Goal: Task Accomplishment & Management: Use online tool/utility

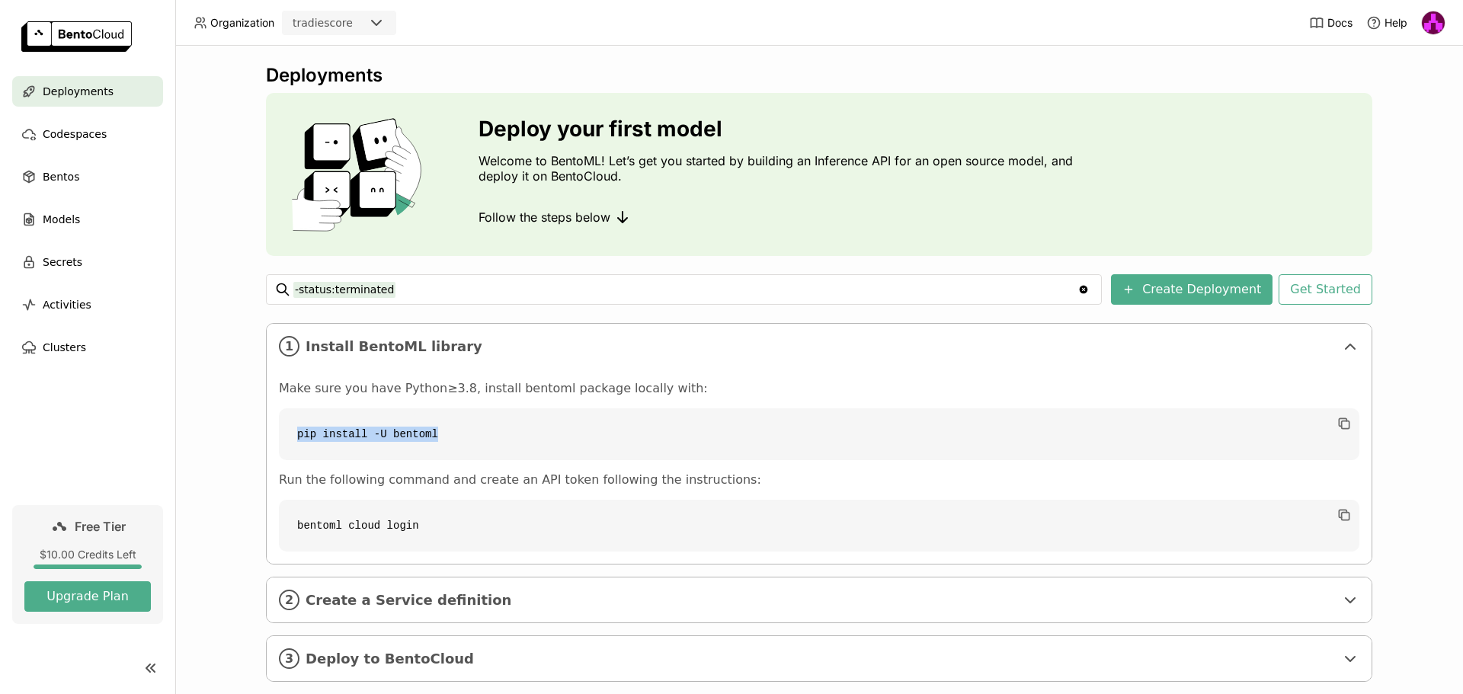
drag, startPoint x: 472, startPoint y: 432, endPoint x: 287, endPoint y: 425, distance: 185.3
click at [287, 425] on code "pip install -U bentoml" at bounding box center [819, 435] width 1081 height 52
copy code "pip install -U bentoml"
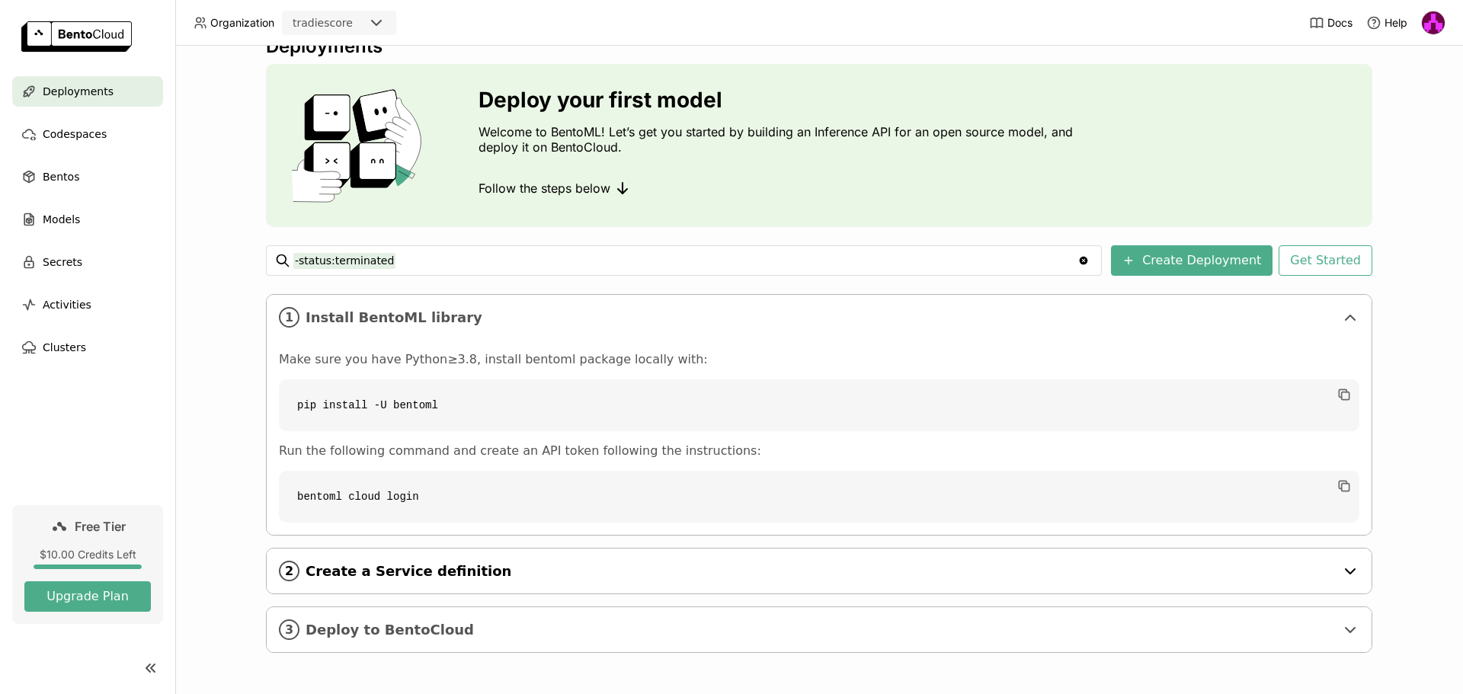
click at [1033, 557] on div "2 Create a Service definition" at bounding box center [819, 571] width 1105 height 45
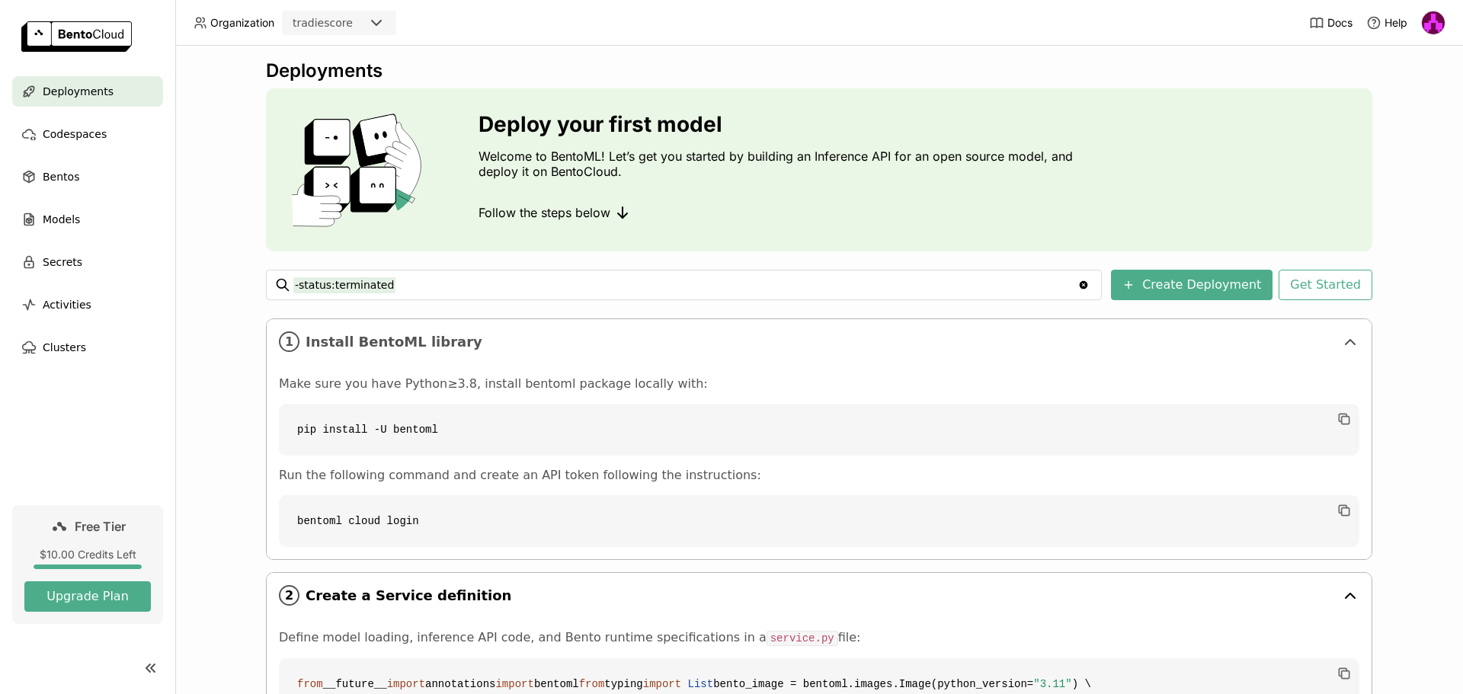
scroll to position [5, 0]
click at [27, 130] on icon at bounding box center [28, 134] width 15 height 15
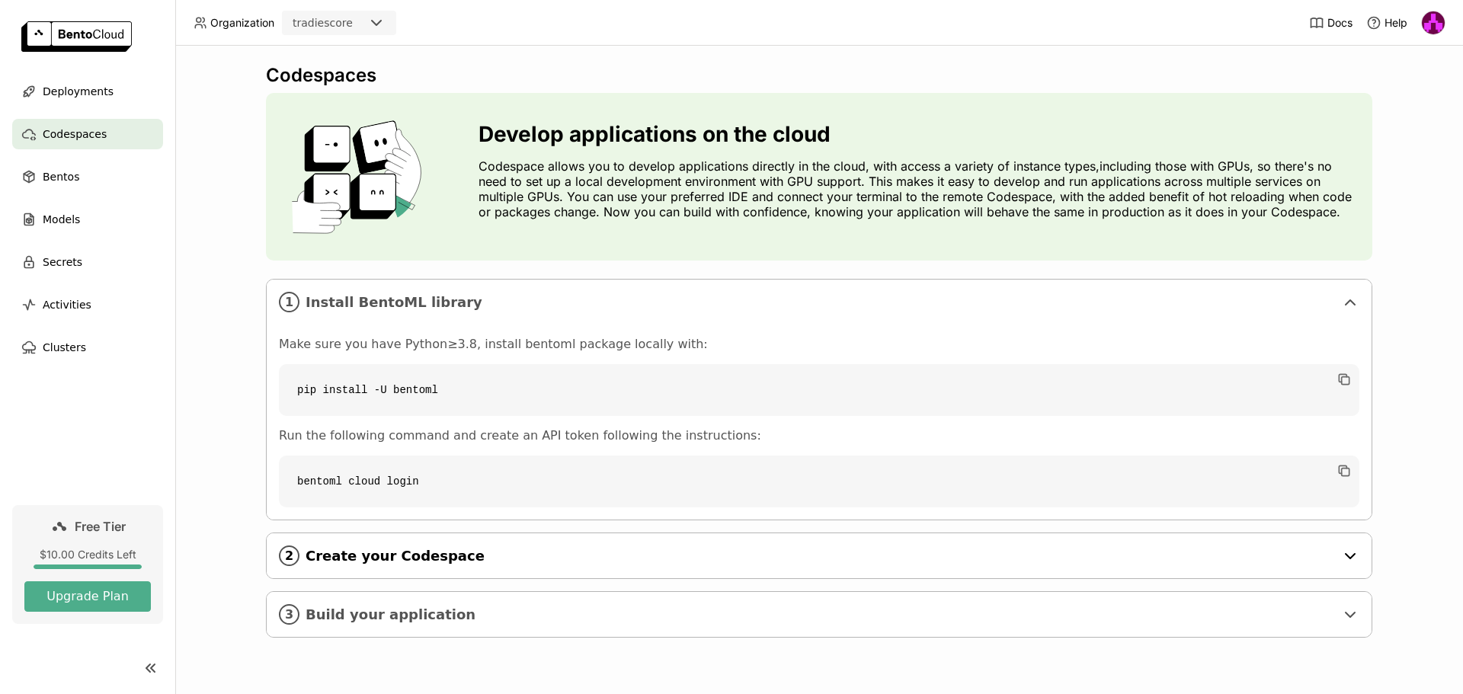
click at [550, 562] on span "Create your Codespace" at bounding box center [821, 556] width 1030 height 17
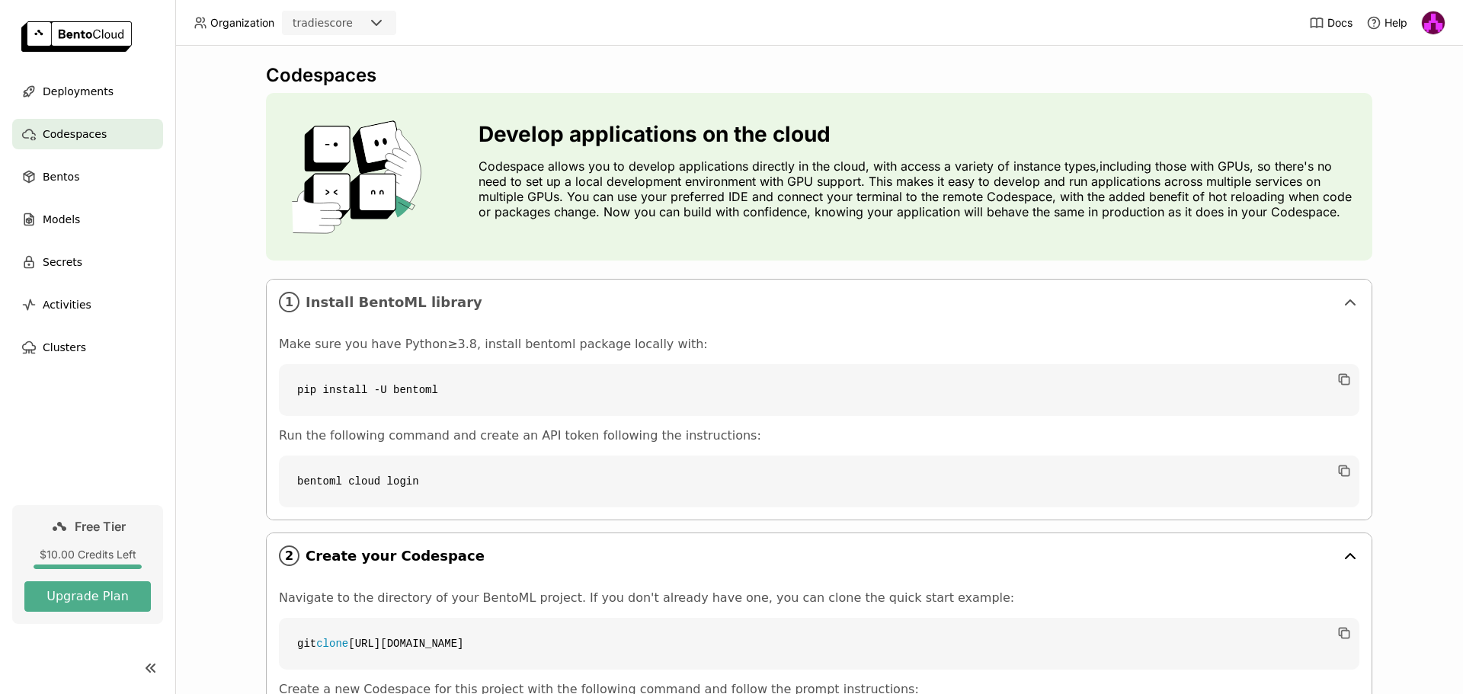
scroll to position [180, 0]
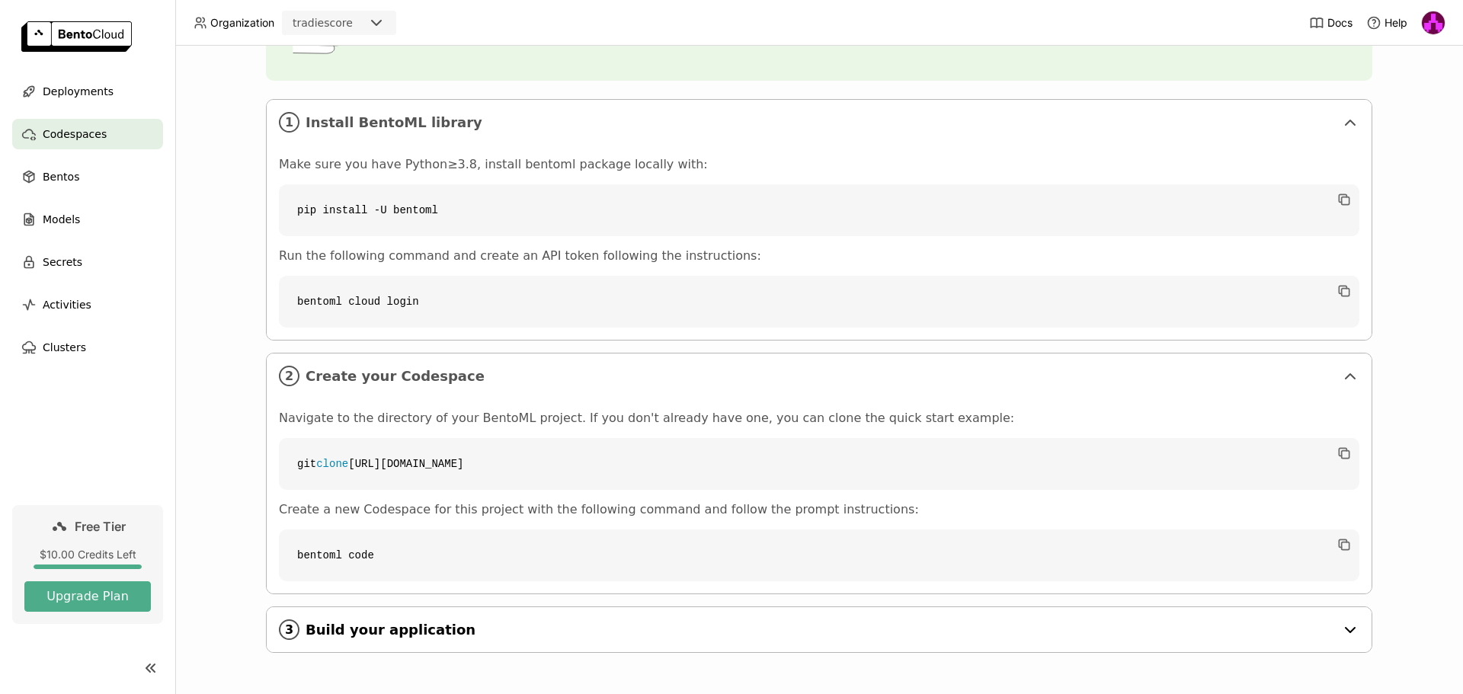
click at [513, 639] on div "3 Build your application" at bounding box center [819, 629] width 1105 height 45
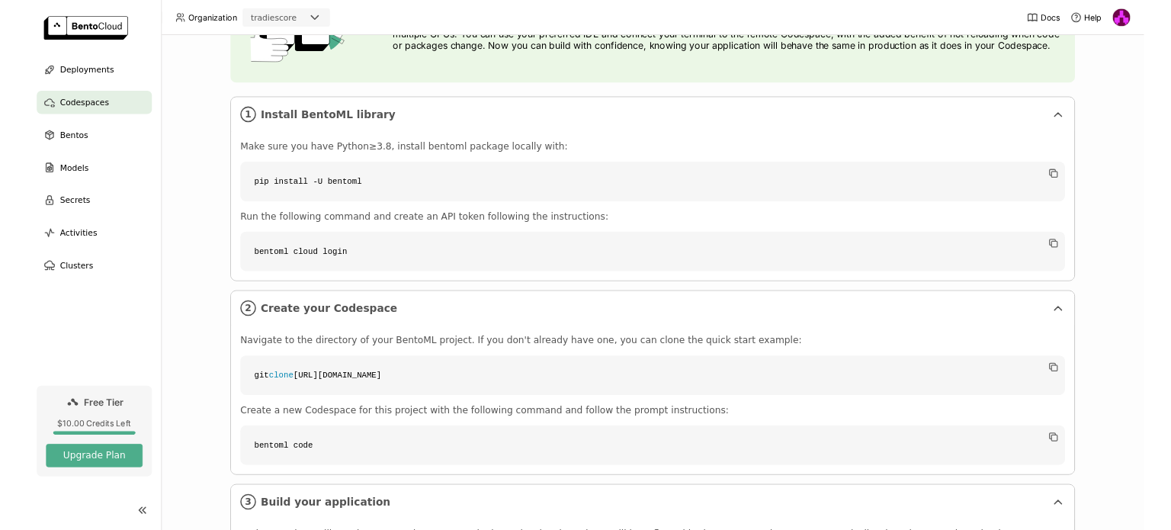
scroll to position [152, 0]
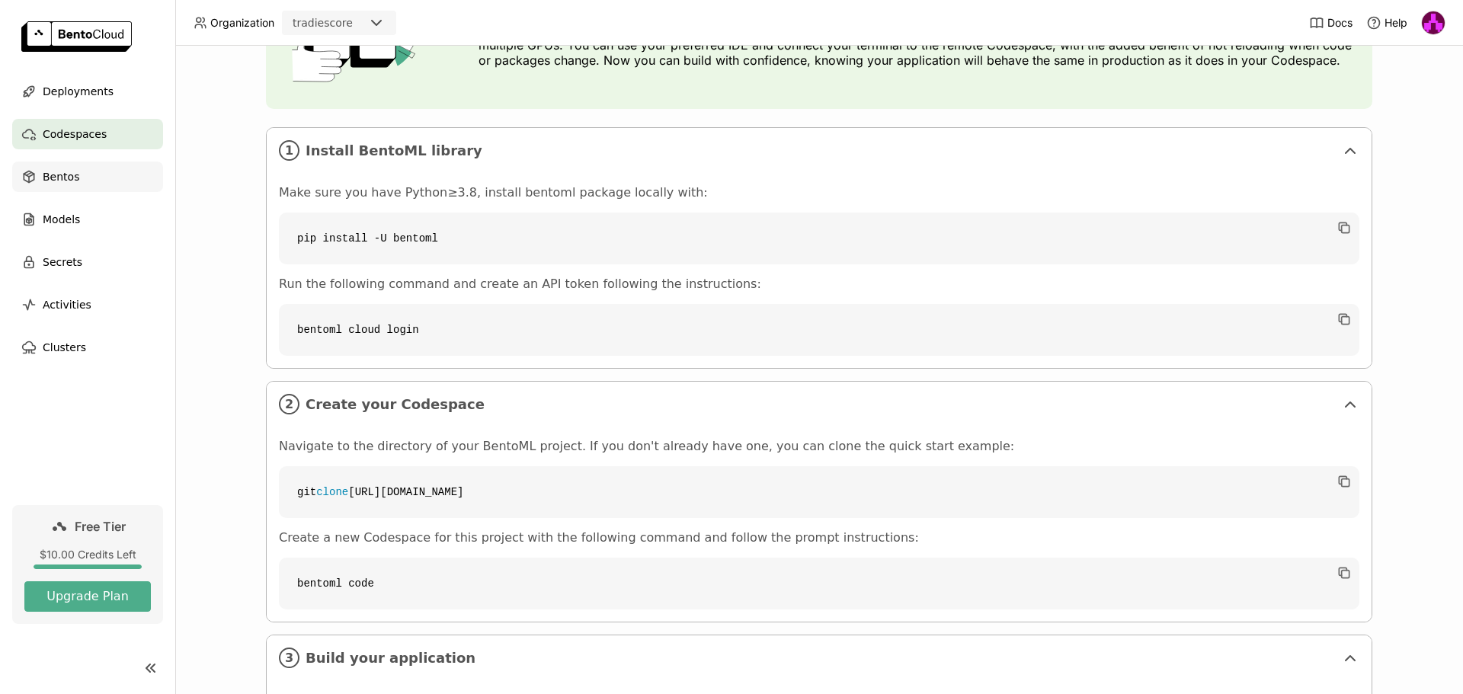
click at [77, 178] on div "Bentos" at bounding box center [87, 177] width 151 height 30
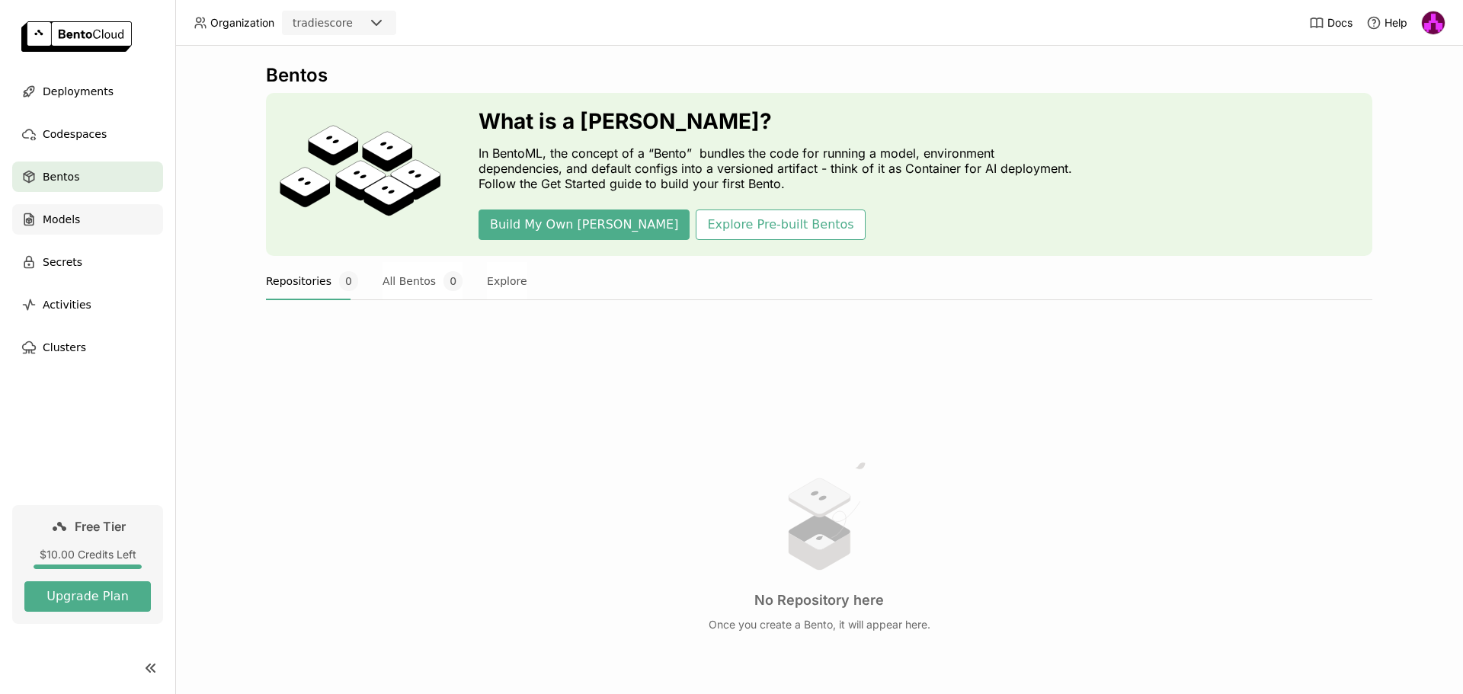
click at [73, 216] on span "Models" at bounding box center [61, 219] width 37 height 18
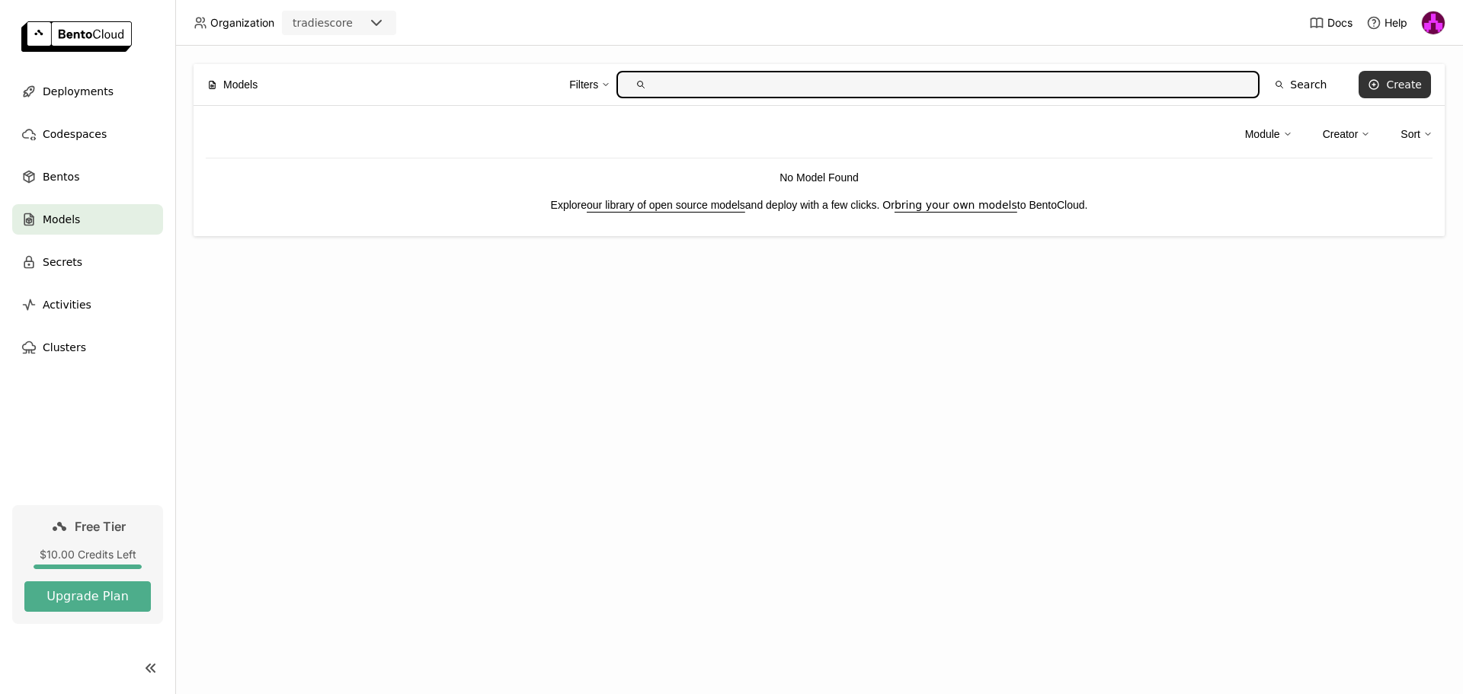
click at [1406, 83] on div "Create" at bounding box center [1404, 85] width 36 height 12
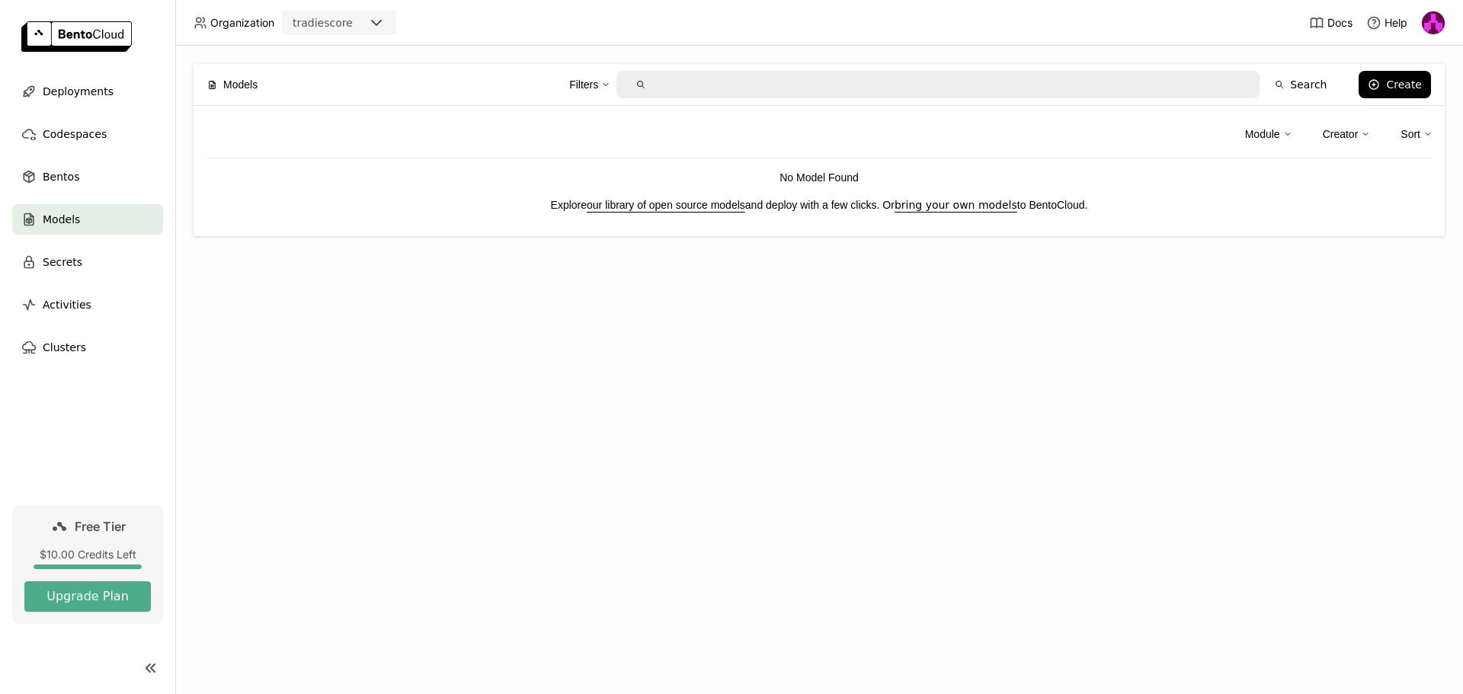
click at [116, 87] on div "Create Model 1. Follow to BentoML quickstart guide to create your first Model. …" at bounding box center [731, 347] width 1463 height 694
click at [964, 207] on link "bring your own models" at bounding box center [956, 205] width 123 height 12
click at [103, 84] on span "Deployments" at bounding box center [78, 91] width 71 height 18
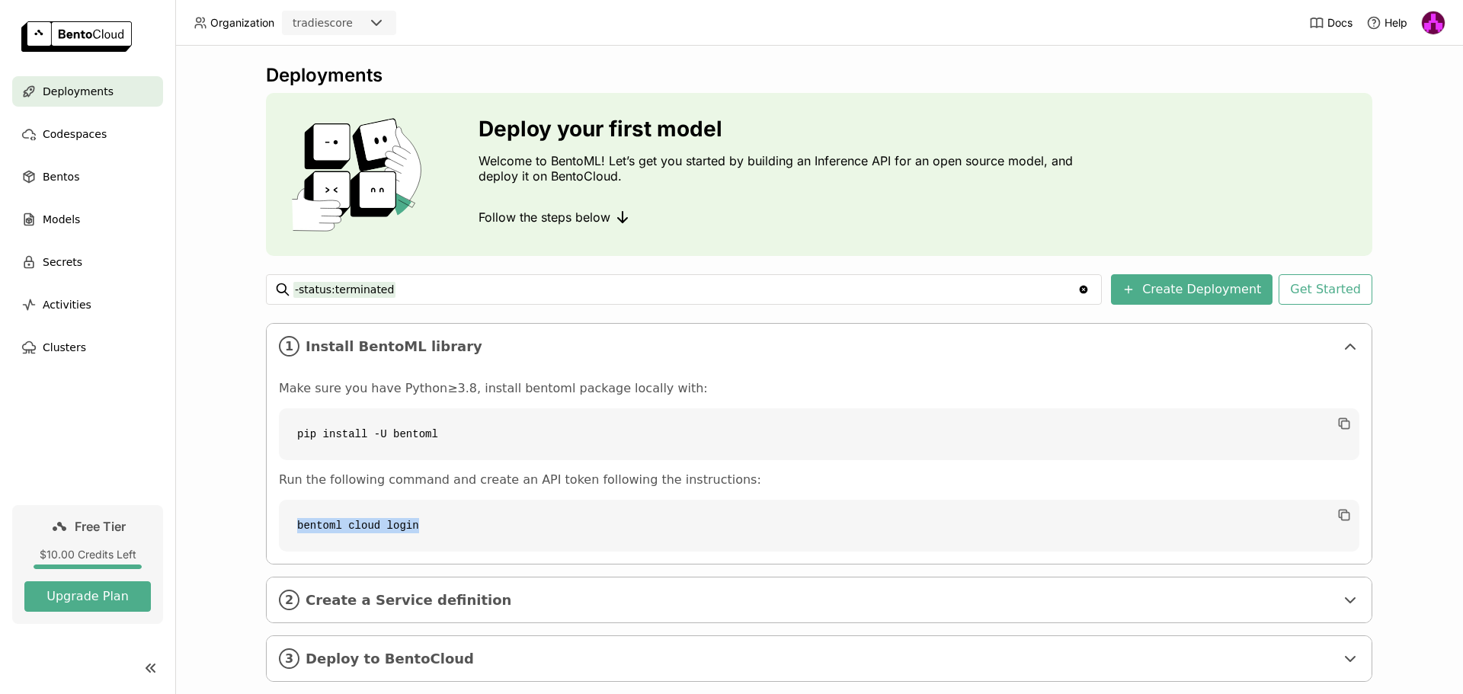
drag, startPoint x: 420, startPoint y: 524, endPoint x: 271, endPoint y: 508, distance: 150.3
click at [271, 508] on div "Make sure you have Python≥3.8, install bentoml package locally with: pip instal…" at bounding box center [819, 466] width 1105 height 195
copy code "bentoml cloud login"
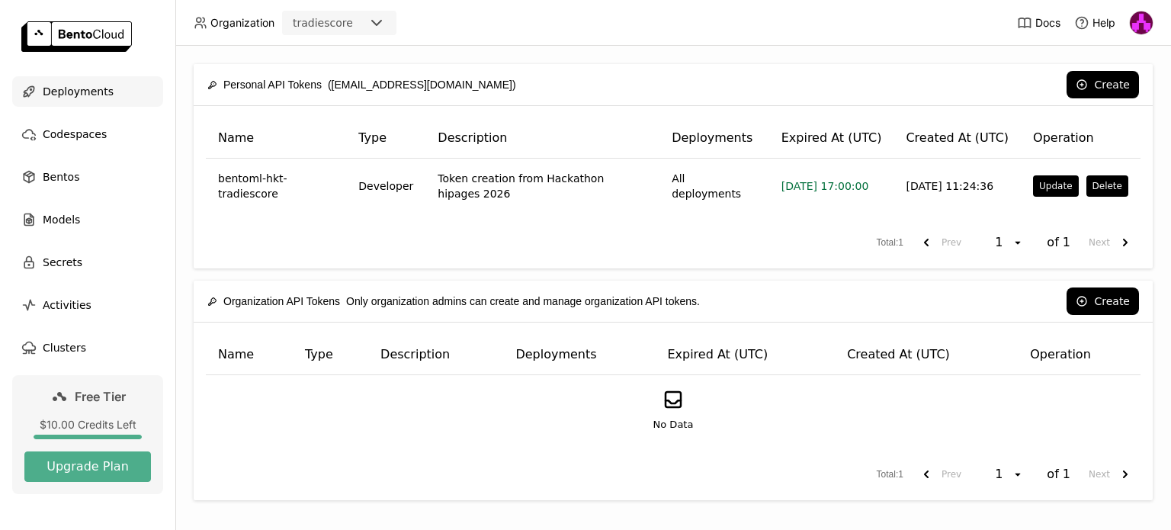
click at [123, 94] on div "Deployments" at bounding box center [87, 91] width 151 height 30
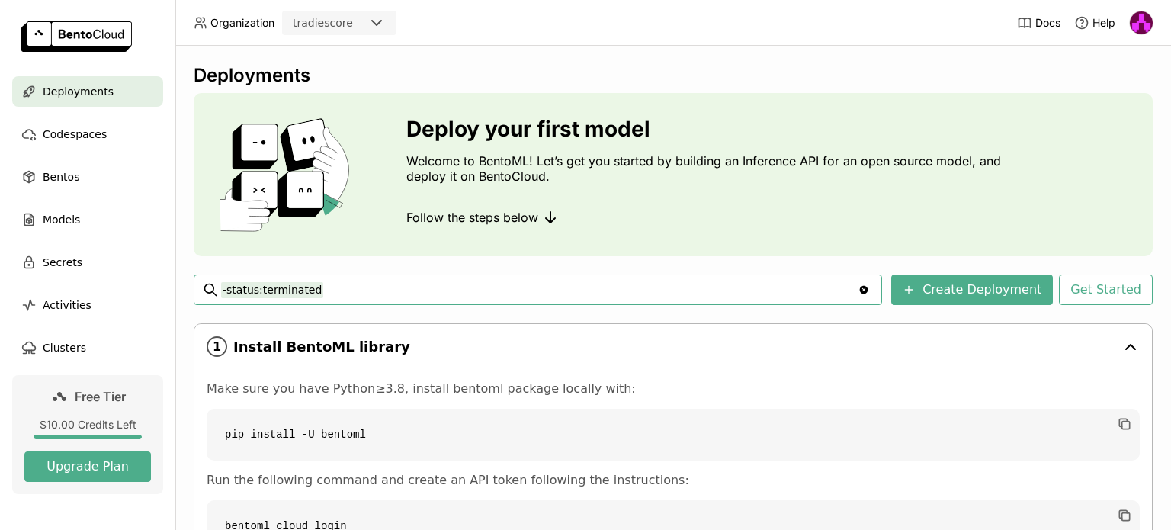
scroll to position [56, 0]
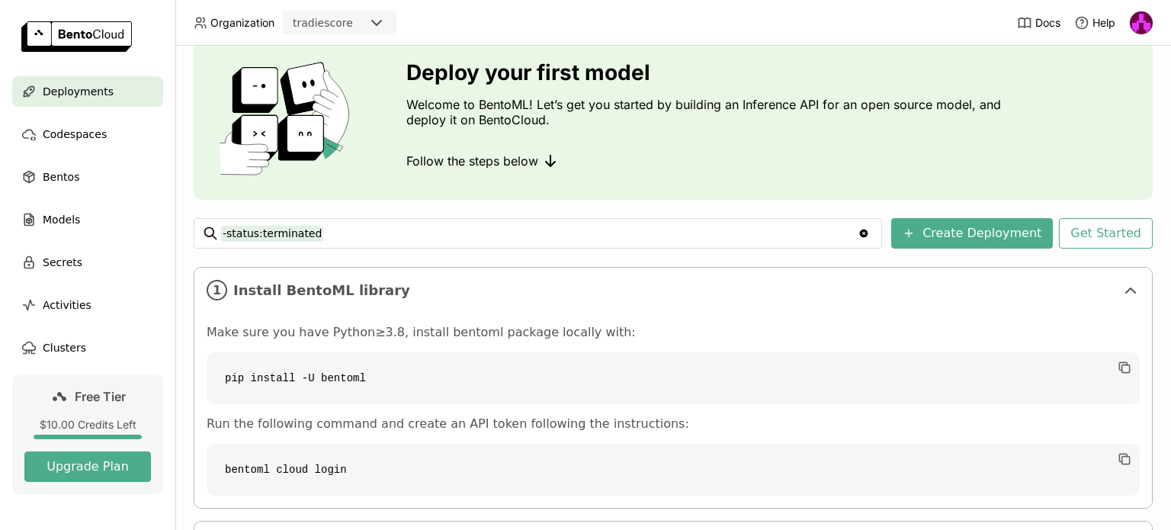
click at [533, 158] on span "Follow the steps below" at bounding box center [472, 160] width 132 height 15
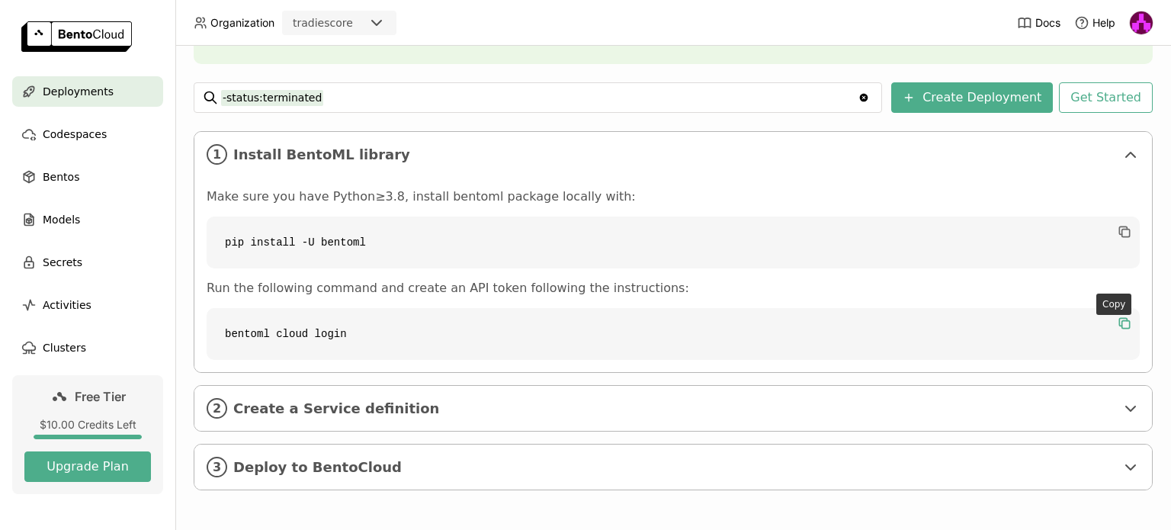
click at [1117, 320] on icon "button" at bounding box center [1124, 323] width 15 height 15
click at [399, 415] on span "Create a Service definition" at bounding box center [674, 408] width 882 height 17
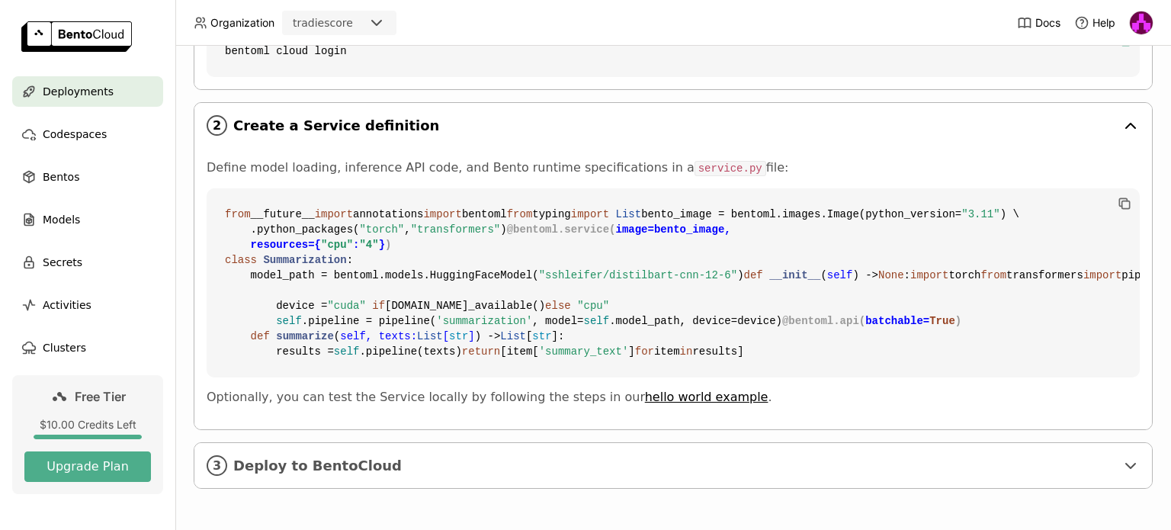
scroll to position [572, 0]
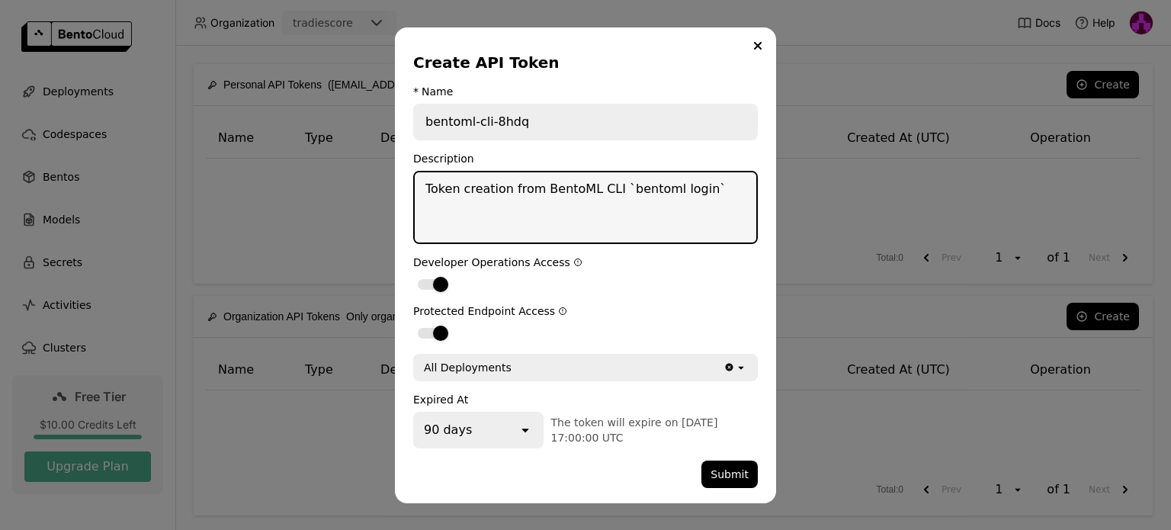
click at [601, 214] on textarea "Token creation from BentoML CLI `bentoml login`" at bounding box center [585, 207] width 341 height 70
type textarea "Token creation from Hackathon"
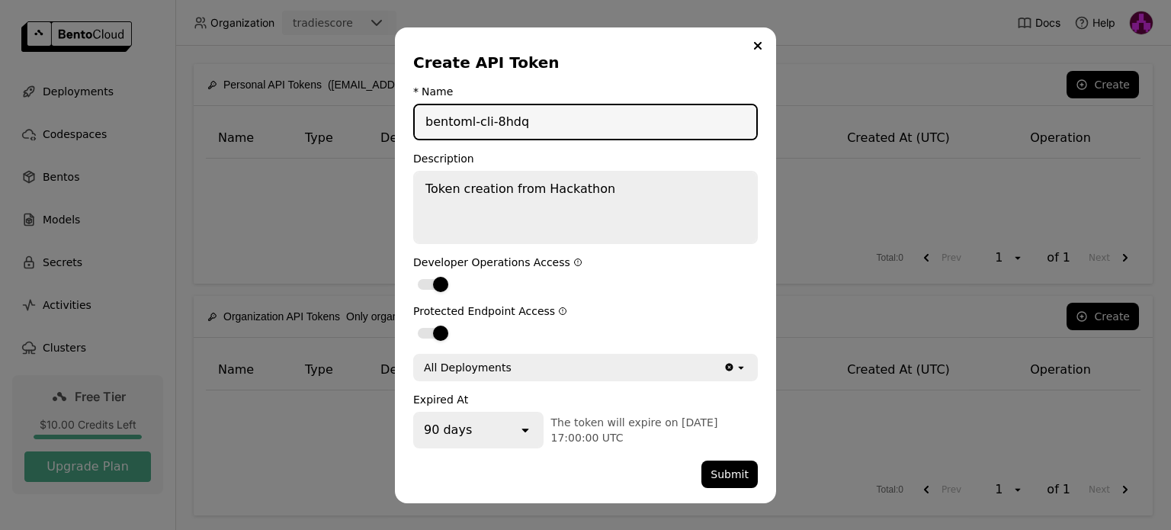
click at [551, 130] on input "bentoml-cli-8hdq" at bounding box center [585, 122] width 341 height 34
type input "bentoml-hkt-tradiescore"
click at [432, 285] on div "dialog" at bounding box center [433, 284] width 30 height 11
click at [413, 274] on input "dialog" at bounding box center [413, 274] width 0 height 0
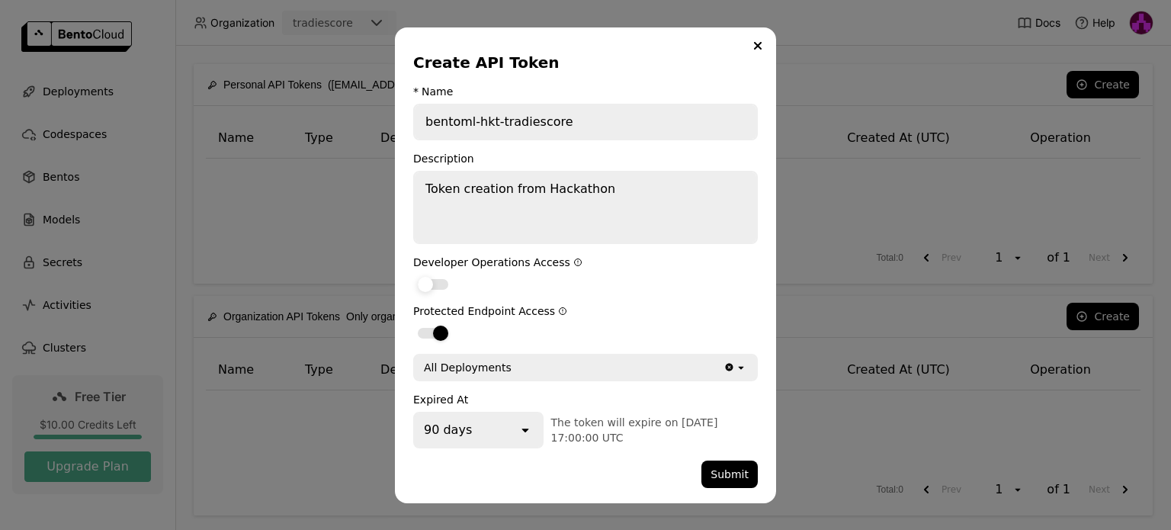
click at [432, 285] on div "dialog" at bounding box center [425, 284] width 15 height 15
click at [413, 274] on input "dialog" at bounding box center [413, 274] width 0 height 0
click at [590, 123] on input "bentoml-hkt-tradiescore" at bounding box center [585, 122] width 341 height 34
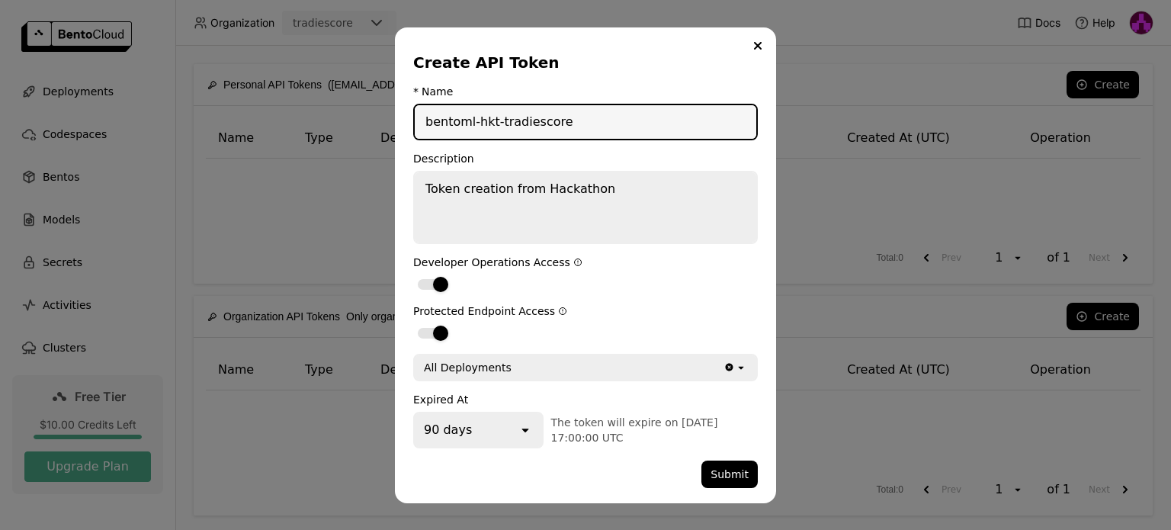
click at [622, 183] on textarea "Token creation from Hackathon" at bounding box center [585, 207] width 341 height 70
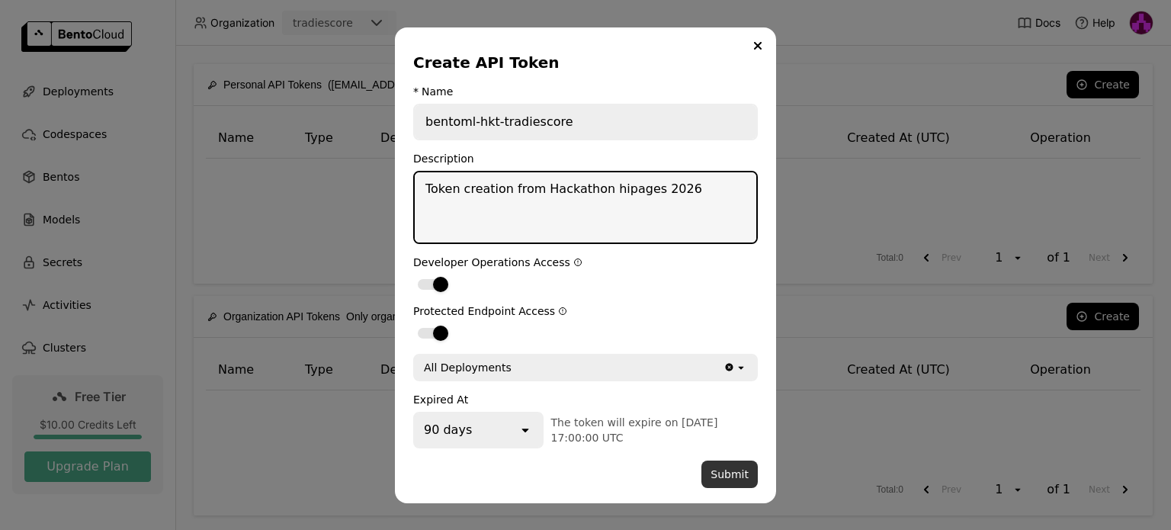
type textarea "Token creation from Hackathon hipages 2026"
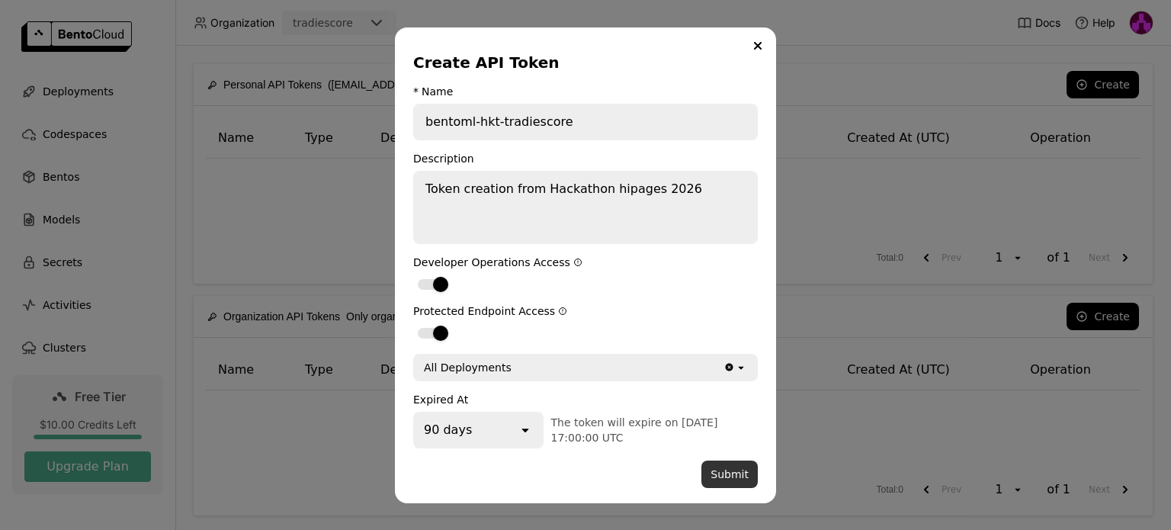
click at [731, 473] on button "Submit" at bounding box center [729, 473] width 56 height 27
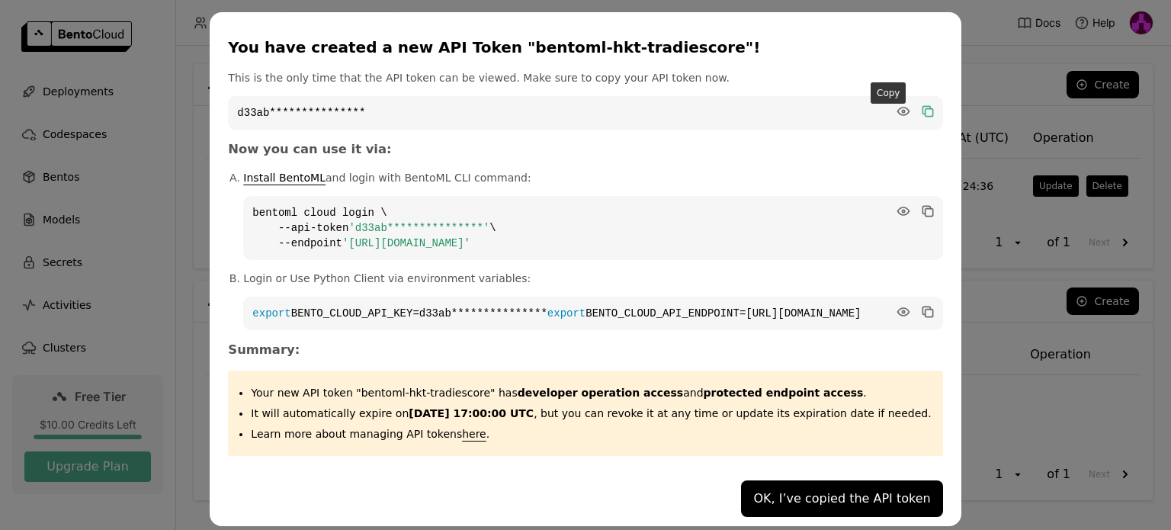
click at [920, 117] on icon "dialog" at bounding box center [927, 111] width 15 height 15
click at [897, 113] on icon "dialog" at bounding box center [902, 111] width 11 height 8
click at [922, 111] on icon "dialog" at bounding box center [926, 110] width 8 height 8
click at [922, 307] on icon "dialog" at bounding box center [926, 310] width 8 height 8
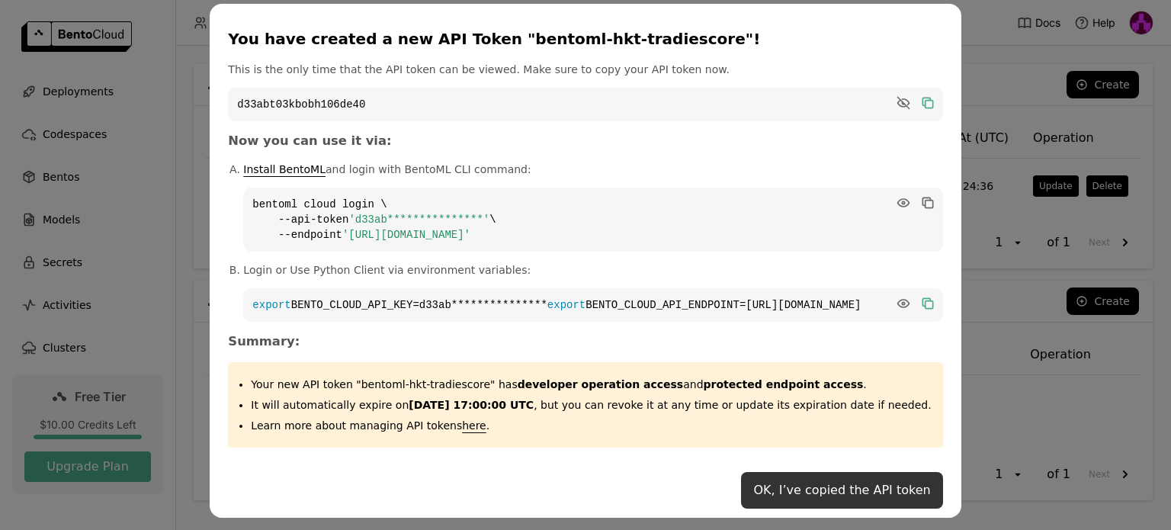
click at [762, 487] on button "OK, I’ve copied the API token" at bounding box center [841, 490] width 201 height 37
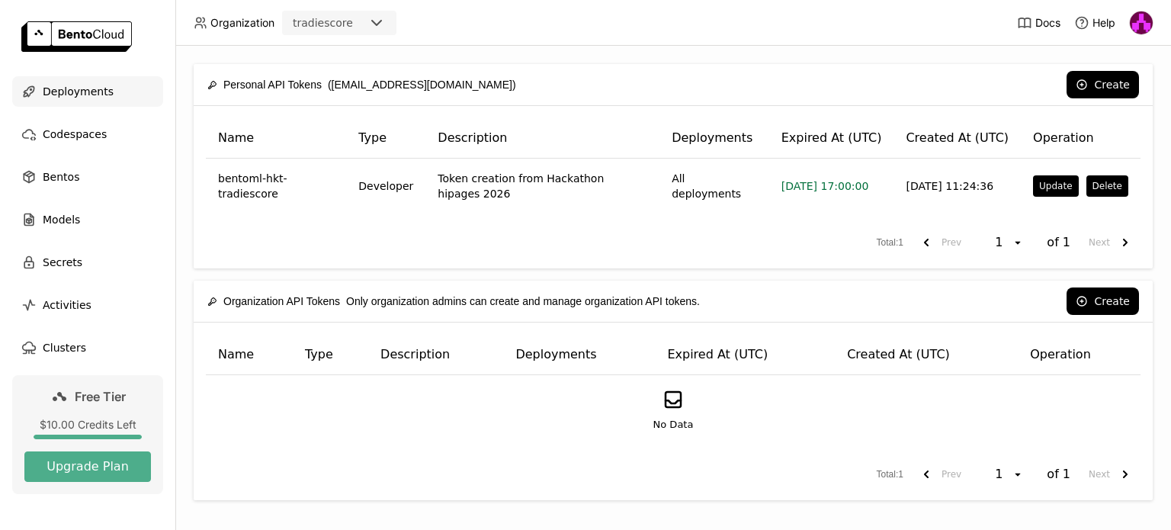
click at [72, 91] on span "Deployments" at bounding box center [78, 91] width 71 height 18
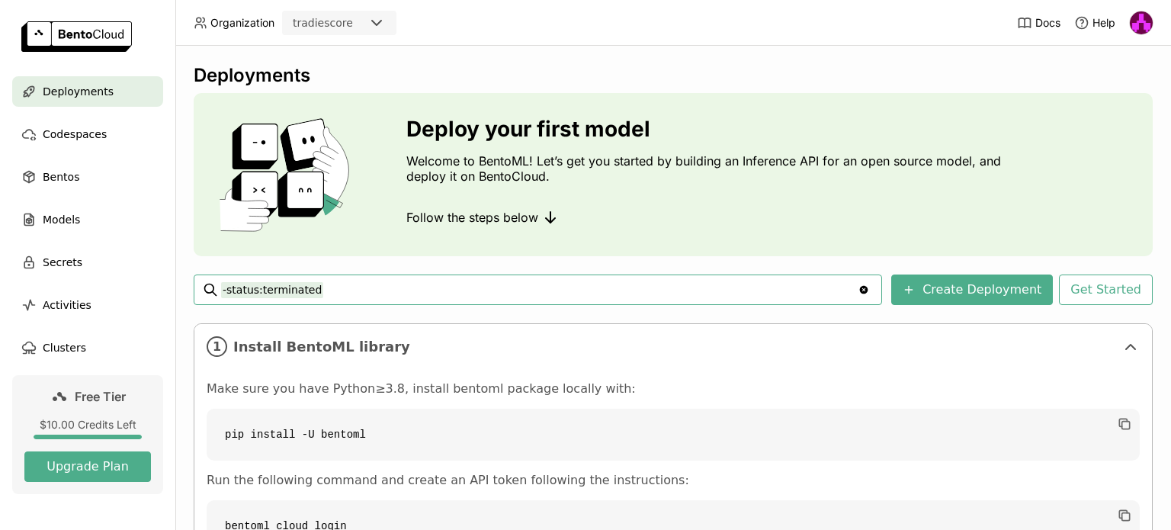
scroll to position [192, 0]
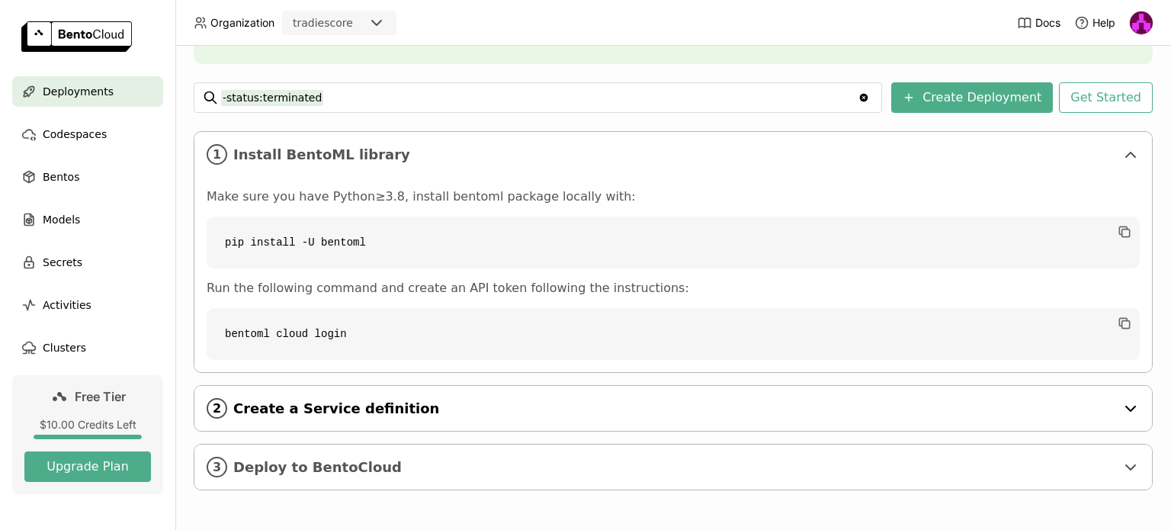
click at [521, 412] on span "Create a Service definition" at bounding box center [674, 408] width 882 height 17
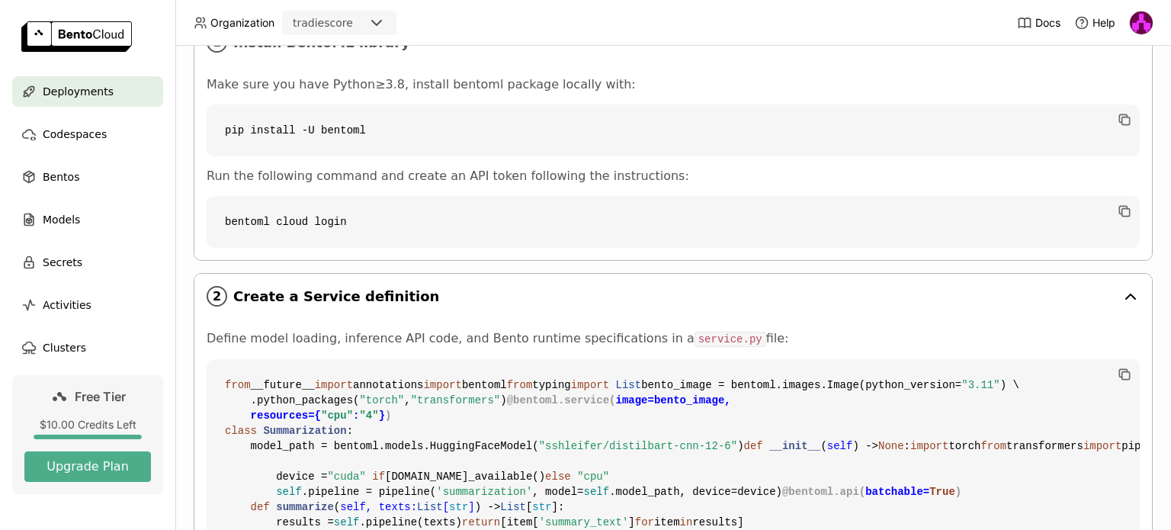
scroll to position [305, 0]
